Goal: Find specific page/section: Find specific page/section

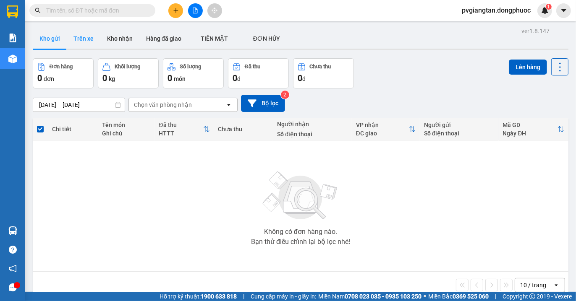
click at [83, 31] on button "Trên xe" at bounding box center [84, 39] width 34 height 20
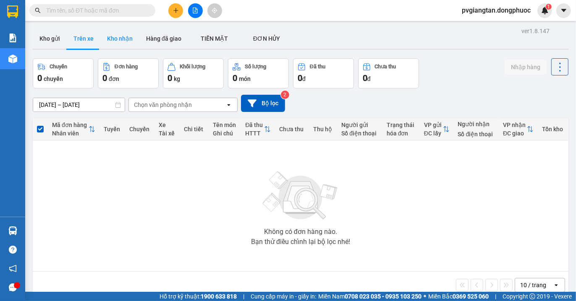
click at [118, 36] on button "Kho nhận" at bounding box center [119, 39] width 39 height 20
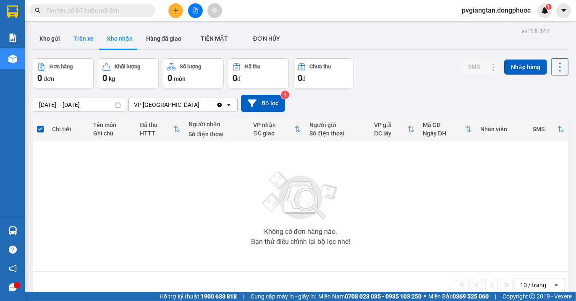
click at [79, 34] on button "Trên xe" at bounding box center [84, 39] width 34 height 20
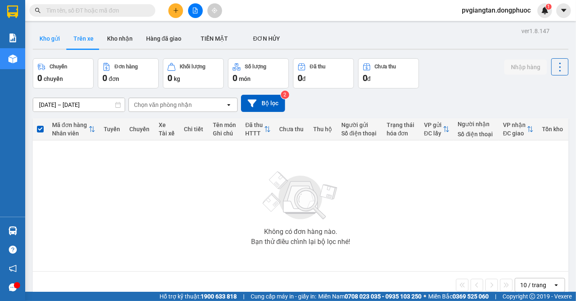
click at [44, 31] on button "Kho gửi" at bounding box center [50, 39] width 34 height 20
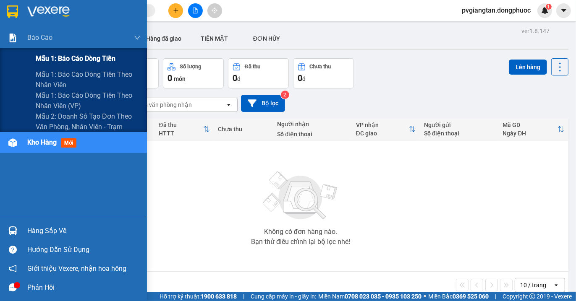
click at [71, 59] on span "Mẫu 1: Báo cáo dòng tiền" at bounding box center [76, 58] width 80 height 10
